Goal: Task Accomplishment & Management: Manage account settings

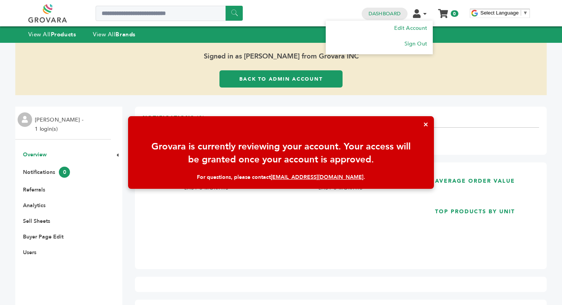
click at [417, 11] on icon at bounding box center [417, 13] width 8 height 9
click at [414, 31] on link "Edit Account" at bounding box center [410, 27] width 34 height 7
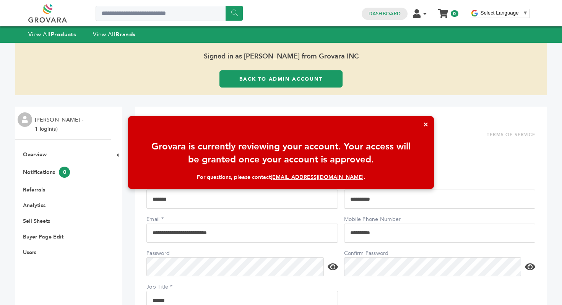
click at [428, 120] on button "×" at bounding box center [425, 124] width 16 height 16
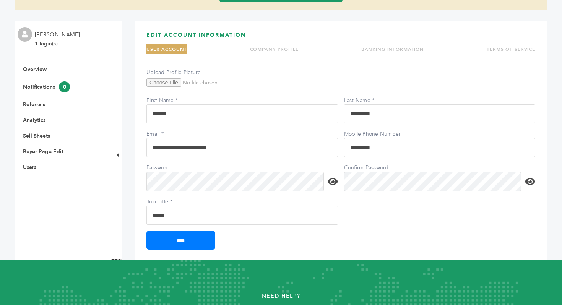
scroll to position [100, 0]
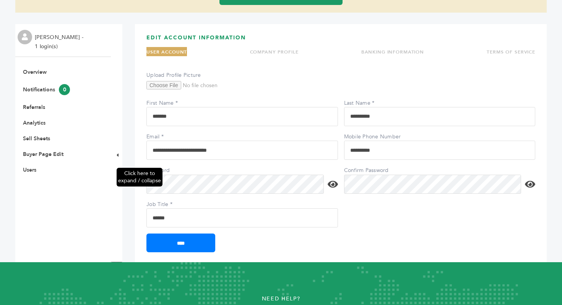
click at [119, 154] on div "Click here to expand / collapse" at bounding box center [116, 143] width 11 height 239
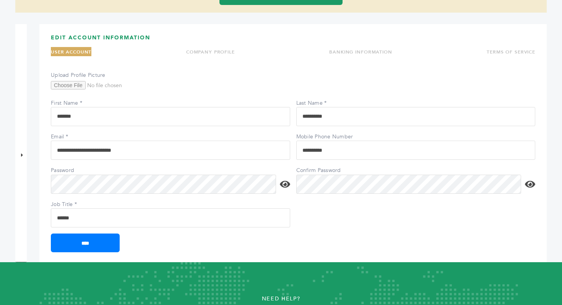
click at [218, 52] on link "COMPANY PROFILE" at bounding box center [210, 52] width 49 height 6
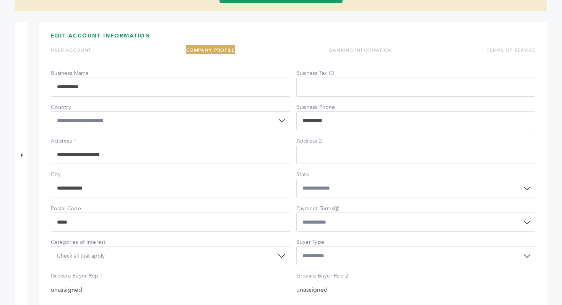
scroll to position [0, 0]
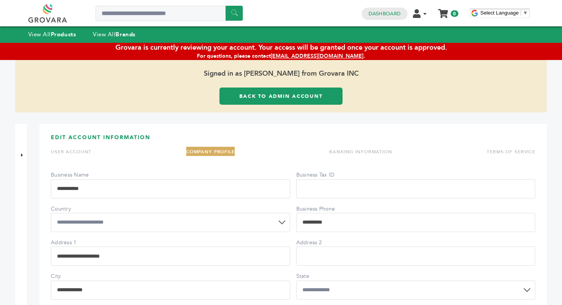
click at [76, 149] on link "USER ACCOUNT" at bounding box center [71, 152] width 41 height 6
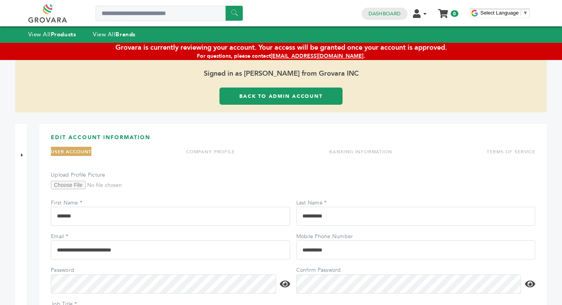
click at [223, 149] on link "COMPANY PROFILE" at bounding box center [210, 152] width 49 height 6
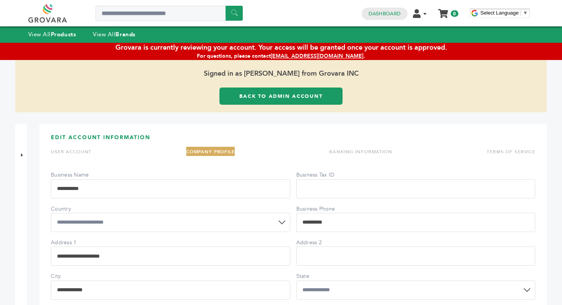
click at [533, 153] on link "TERMS OF SERVICE" at bounding box center [511, 152] width 49 height 6
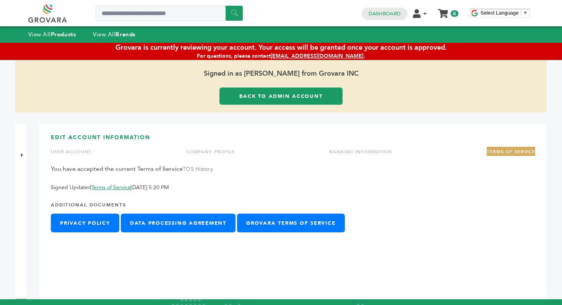
click at [192, 153] on link "COMPANY PROFILE" at bounding box center [210, 152] width 49 height 6
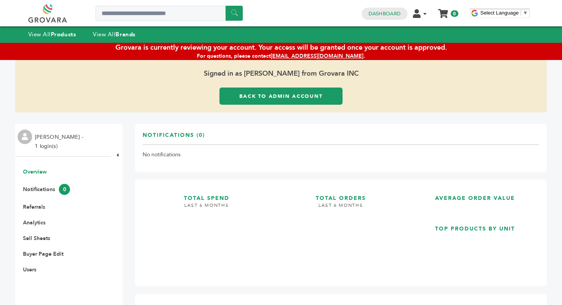
click at [69, 140] on li "Addison Smargiassi - 1 login(s)" at bounding box center [60, 142] width 50 height 18
click at [69, 133] on li "Addison Smargiassi - 1 login(s)" at bounding box center [60, 142] width 50 height 18
click at [43, 257] on link "Buyer Page Edit" at bounding box center [43, 253] width 41 height 7
click at [52, 185] on li "Notifications 0" at bounding box center [63, 189] width 88 height 11
click at [51, 190] on link "Notifications 0" at bounding box center [46, 189] width 47 height 7
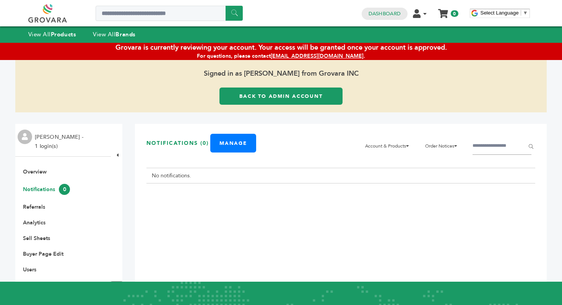
click at [48, 207] on li "Referrals" at bounding box center [63, 206] width 88 height 7
click at [40, 205] on link "Referrals" at bounding box center [34, 206] width 22 height 7
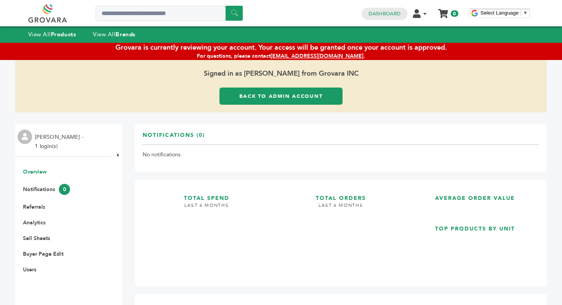
click at [49, 15] on link at bounding box center [56, 13] width 56 height 18
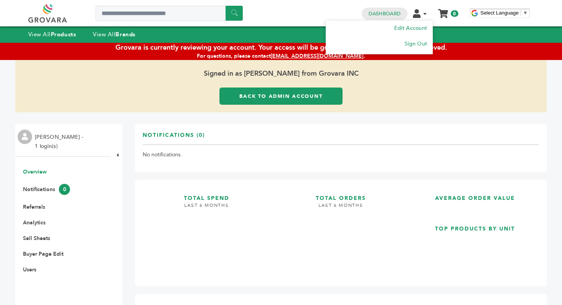
click at [420, 11] on icon at bounding box center [417, 13] width 8 height 9
click at [411, 48] on li "Sign Out" at bounding box center [379, 43] width 96 height 15
click at [412, 44] on link "Sign Out" at bounding box center [415, 43] width 23 height 7
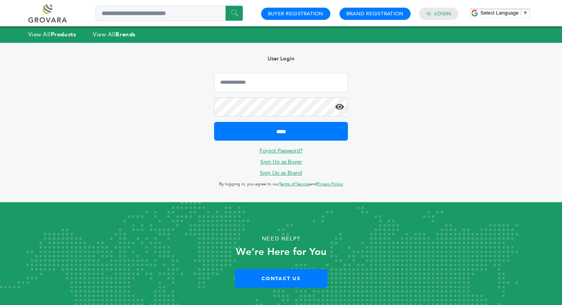
type input "**********"
click at [338, 106] on icon at bounding box center [339, 107] width 9 height 8
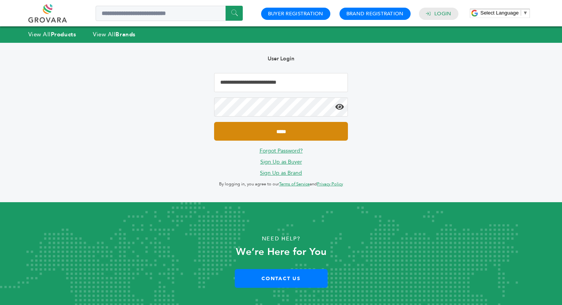
click at [314, 136] on input "*****" at bounding box center [281, 131] width 134 height 19
